Goal: Task Accomplishment & Management: Manage account settings

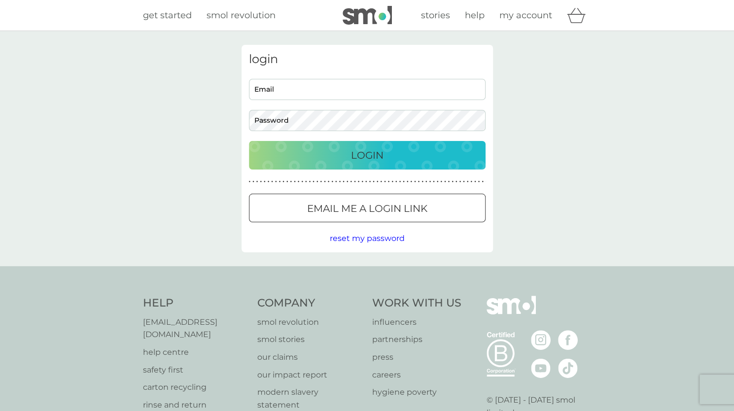
type input "holly.nicholas@designbridge.com"
click at [376, 151] on p "Login" at bounding box center [367, 155] width 33 height 16
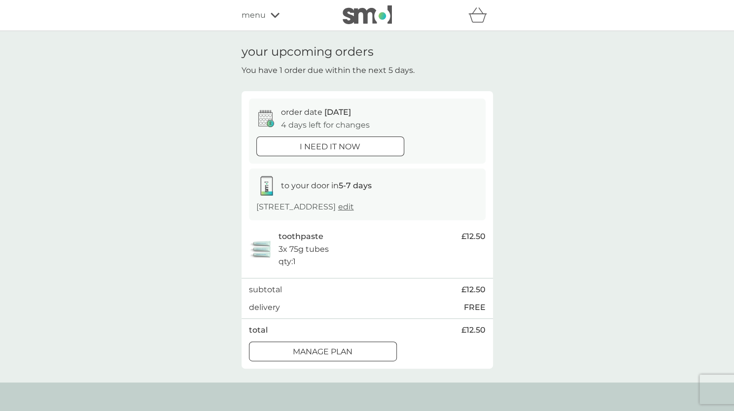
click at [330, 350] on div at bounding box center [322, 352] width 35 height 10
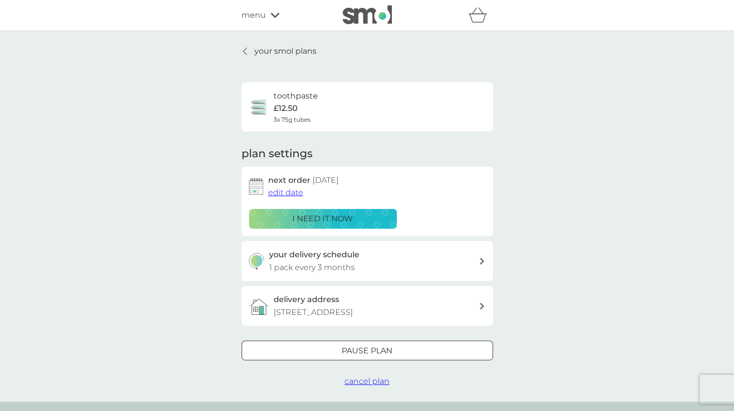
click at [286, 198] on button "edit date" at bounding box center [285, 192] width 35 height 13
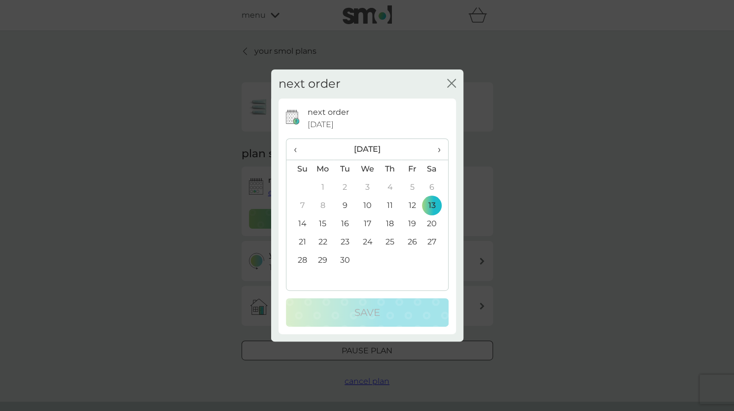
click at [441, 149] on th "›" at bounding box center [435, 149] width 25 height 21
click at [411, 207] on td "10" at bounding box center [412, 206] width 22 height 18
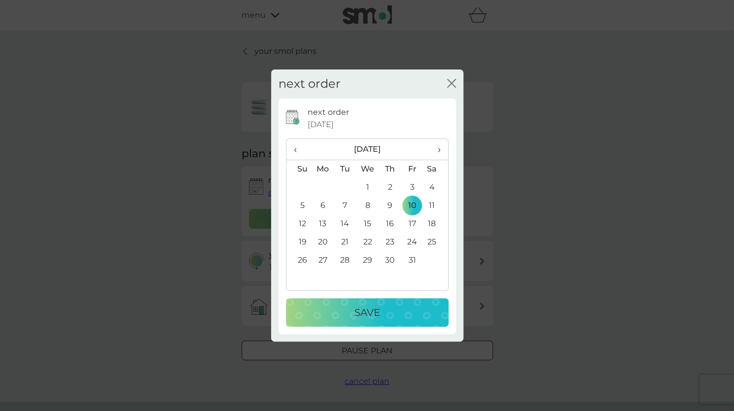
click at [375, 309] on p "Save" at bounding box center [367, 313] width 26 height 16
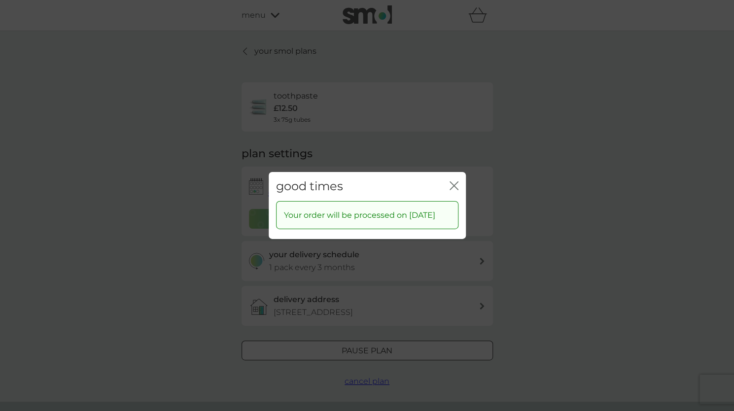
click at [452, 181] on icon "close" at bounding box center [454, 185] width 9 height 9
